Goal: Information Seeking & Learning: Learn about a topic

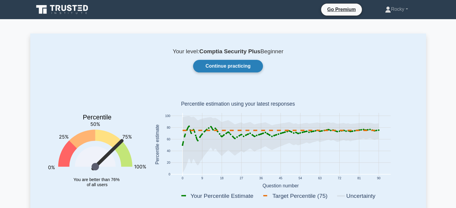
click at [239, 67] on link "Continue practicing" at bounding box center [228, 66] width 70 height 13
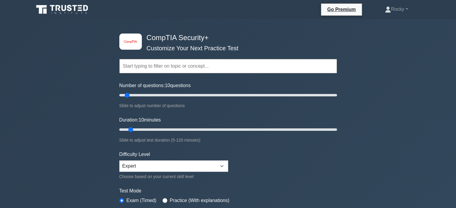
click at [208, 65] on input "text" at bounding box center [228, 66] width 218 height 14
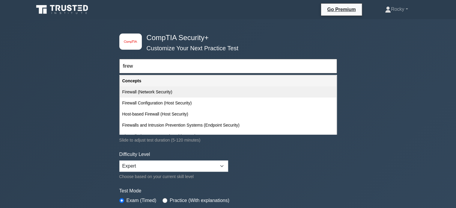
click at [191, 92] on div "Firewall (Network Security)" at bounding box center [228, 92] width 217 height 11
type input "Firewall (Network Security)"
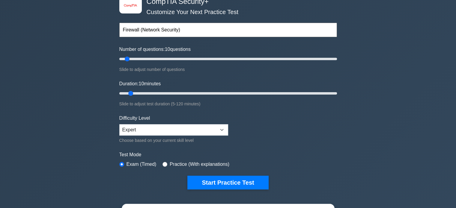
scroll to position [60, 0]
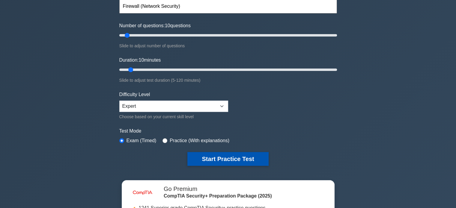
click at [212, 156] on button "Start Practice Test" at bounding box center [227, 159] width 81 height 14
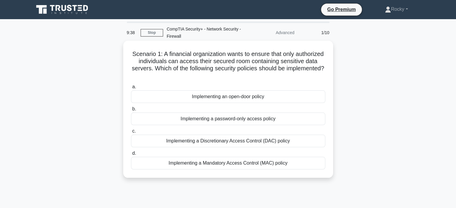
click at [279, 164] on div "Implementing a Mandatory Access Control (MAC) policy" at bounding box center [228, 163] width 194 height 13
click at [131, 156] on input "d. Implementing a Mandatory Access Control (MAC) policy" at bounding box center [131, 154] width 0 height 4
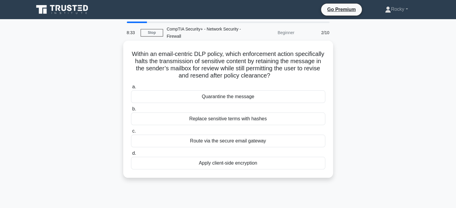
click at [255, 97] on div "Quarantine the message" at bounding box center [228, 97] width 194 height 13
click at [131, 89] on input "a. Quarantine the message" at bounding box center [131, 87] width 0 height 4
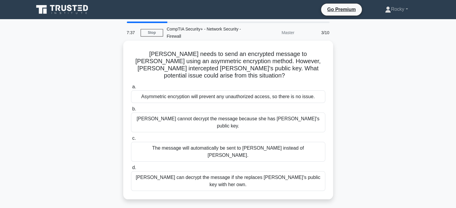
click at [285, 113] on div "[PERSON_NAME] cannot decrypt the message because she has [PERSON_NAME]'s public…" at bounding box center [228, 123] width 194 height 20
click at [131, 111] on input "b. Eve cannot decrypt the message because she has Bob's public key." at bounding box center [131, 109] width 0 height 4
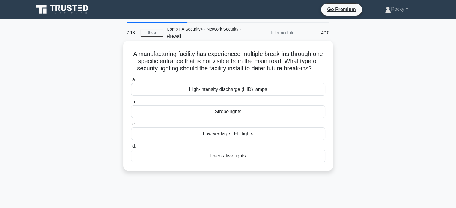
click at [243, 96] on div "High-intensity discharge (HID) lamps" at bounding box center [228, 89] width 194 height 13
click at [272, 96] on div "High-intensity discharge (HID) lamps" at bounding box center [228, 89] width 194 height 13
click at [131, 82] on input "a. High-intensity discharge (HID) lamps" at bounding box center [131, 80] width 0 height 4
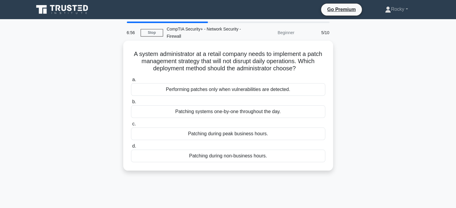
click at [256, 157] on div "Patching during non-business hours." at bounding box center [228, 156] width 194 height 13
click at [131, 148] on input "d. Patching during non-business hours." at bounding box center [131, 147] width 0 height 4
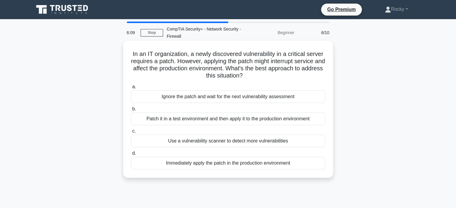
click at [281, 118] on div "Patch it in a test environment and then apply it to the production environment" at bounding box center [228, 119] width 194 height 13
click at [131, 111] on input "b. Patch it in a test environment and then apply it to the production environme…" at bounding box center [131, 109] width 0 height 4
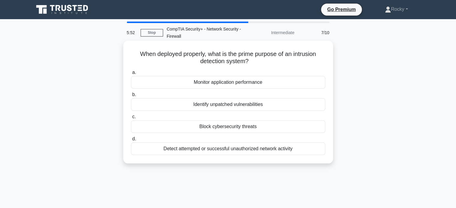
click at [280, 150] on div "Detect attempted or successful unauthorized network activity" at bounding box center [228, 149] width 194 height 13
click at [131, 141] on input "d. Detect attempted or successful unauthorized network activity" at bounding box center [131, 139] width 0 height 4
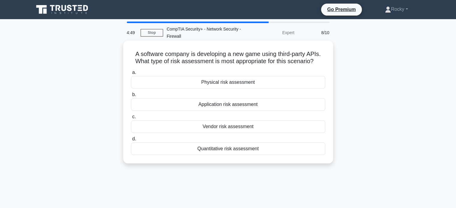
click at [270, 105] on div "Application risk assessment" at bounding box center [228, 104] width 194 height 13
click at [131, 97] on input "b. Application risk assessment" at bounding box center [131, 95] width 0 height 4
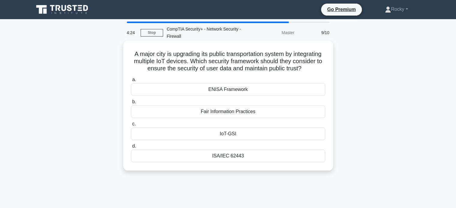
click at [246, 163] on div "ISA/IEC 62443" at bounding box center [228, 156] width 194 height 13
click at [131, 148] on input "d. ISA/IEC 62443" at bounding box center [131, 147] width 0 height 4
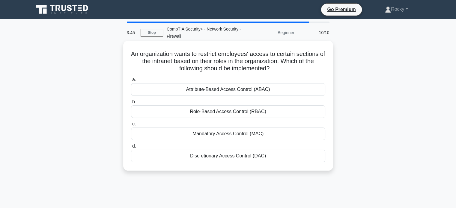
click at [285, 111] on div "Role-Based Access Control (RBAC)" at bounding box center [228, 112] width 194 height 13
click at [131, 104] on input "b. Role-Based Access Control (RBAC)" at bounding box center [131, 102] width 0 height 4
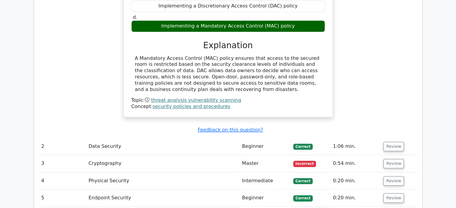
scroll to position [690, 0]
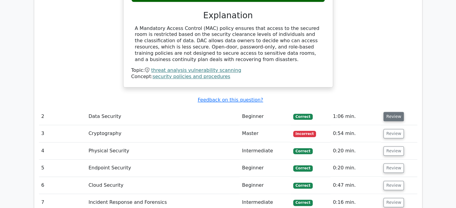
click at [393, 112] on button "Review" at bounding box center [394, 116] width 20 height 9
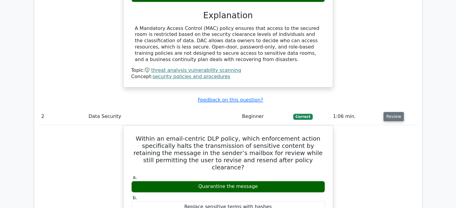
click at [392, 112] on button "Review" at bounding box center [394, 116] width 20 height 9
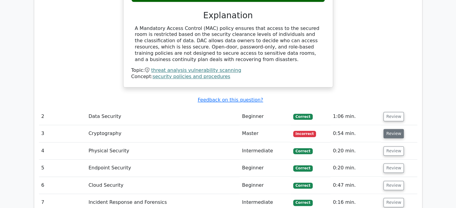
click at [392, 129] on button "Review" at bounding box center [394, 133] width 20 height 9
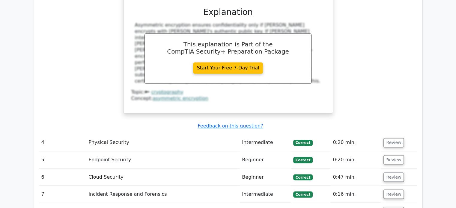
scroll to position [990, 0]
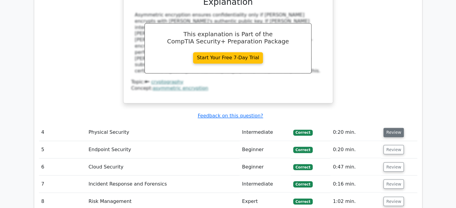
click at [393, 128] on button "Review" at bounding box center [394, 132] width 20 height 9
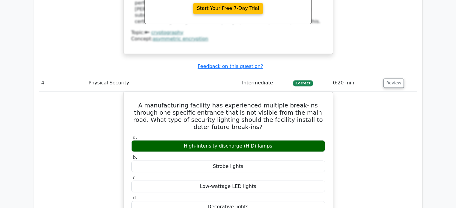
scroll to position [1050, 0]
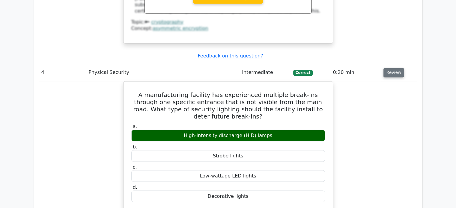
click at [395, 68] on button "Review" at bounding box center [394, 72] width 20 height 9
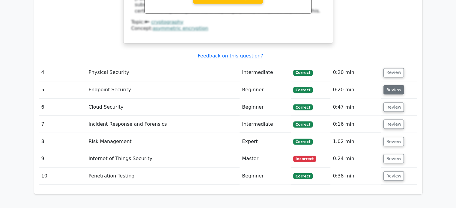
click at [392, 85] on button "Review" at bounding box center [394, 89] width 20 height 9
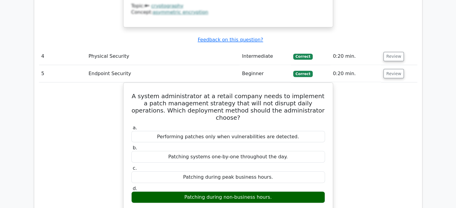
scroll to position [1080, 0]
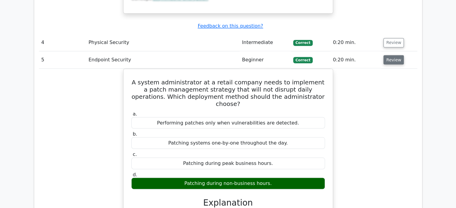
click at [390, 55] on button "Review" at bounding box center [394, 59] width 20 height 9
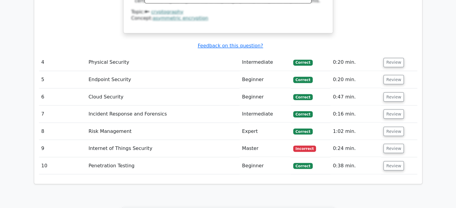
scroll to position [1050, 0]
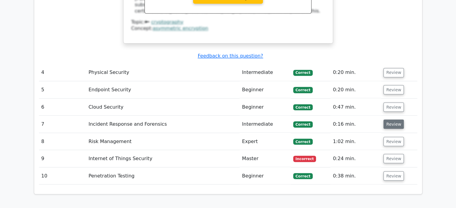
click at [394, 120] on button "Review" at bounding box center [394, 124] width 20 height 9
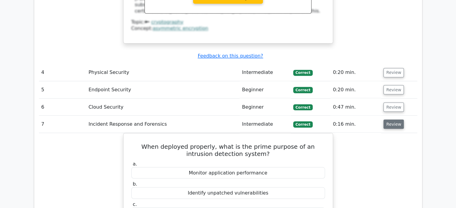
click at [398, 120] on button "Review" at bounding box center [394, 124] width 20 height 9
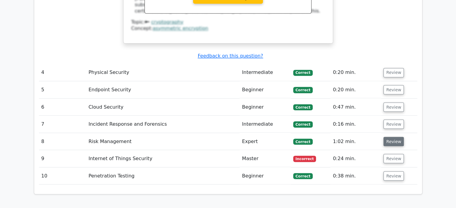
click at [393, 137] on button "Review" at bounding box center [394, 141] width 20 height 9
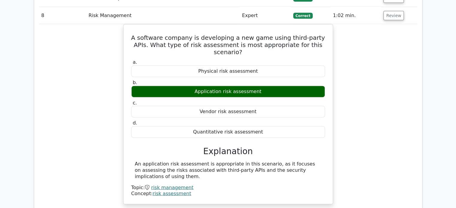
scroll to position [1140, 0]
